Goal: Task Accomplishment & Management: Manage account settings

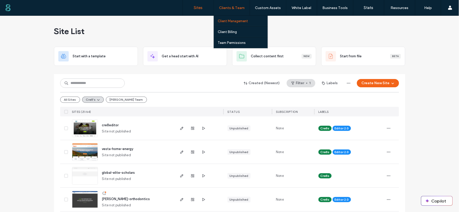
click at [236, 21] on label "Client Management" at bounding box center [233, 21] width 30 height 4
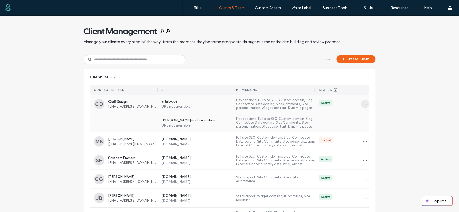
click at [363, 104] on icon "button" at bounding box center [365, 104] width 4 height 4
click at [379, 119] on span "Sites & Permissions" at bounding box center [384, 117] width 29 height 5
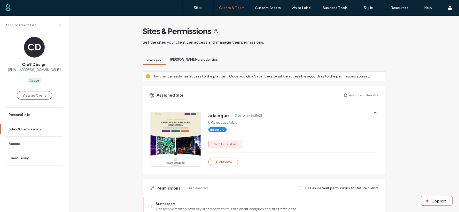
click at [370, 93] on label "Assign another site" at bounding box center [364, 95] width 30 height 9
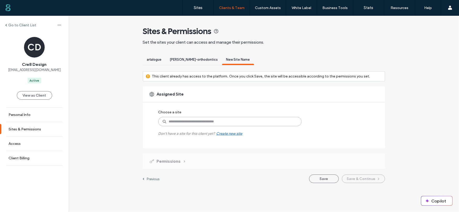
click at [185, 122] on input at bounding box center [229, 121] width 143 height 9
type input "******"
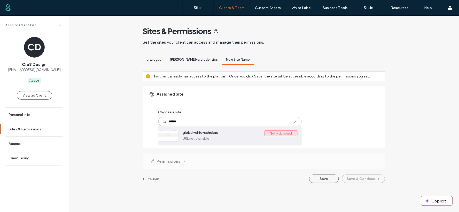
click at [207, 132] on label "global-elite-scholars" at bounding box center [224, 133] width 82 height 6
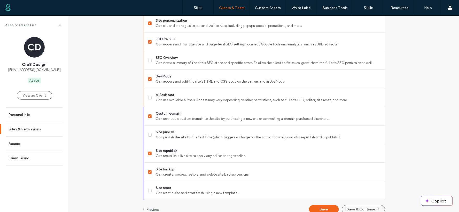
scroll to position [469, 0]
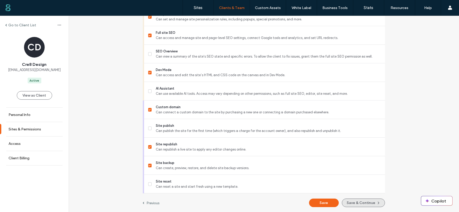
click at [348, 202] on button "Save & Continue" at bounding box center [363, 203] width 43 height 9
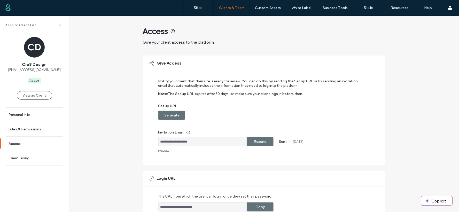
scroll to position [83, 0]
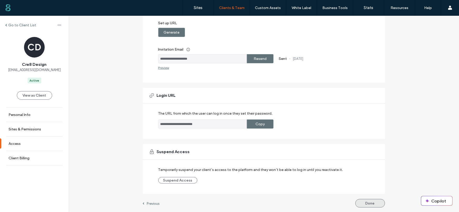
click at [378, 202] on button "Done" at bounding box center [370, 203] width 30 height 9
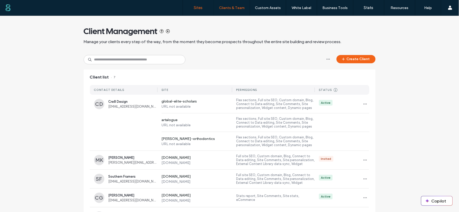
click at [202, 6] on label "Sites" at bounding box center [198, 7] width 9 height 5
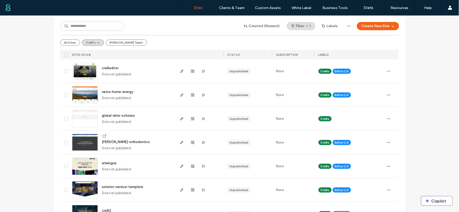
scroll to position [57, 0]
click at [201, 142] on icon "button" at bounding box center [203, 142] width 4 height 4
click at [180, 167] on icon "button" at bounding box center [182, 166] width 4 height 4
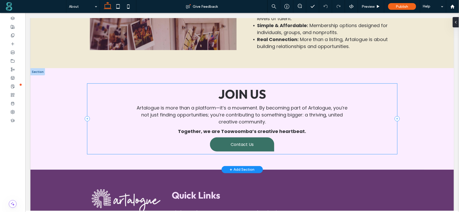
scroll to position [555, 0]
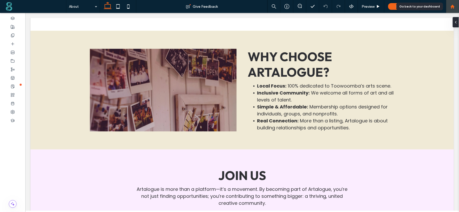
click at [452, 7] on use at bounding box center [452, 6] width 4 height 4
